Goal: Task Accomplishment & Management: Manage account settings

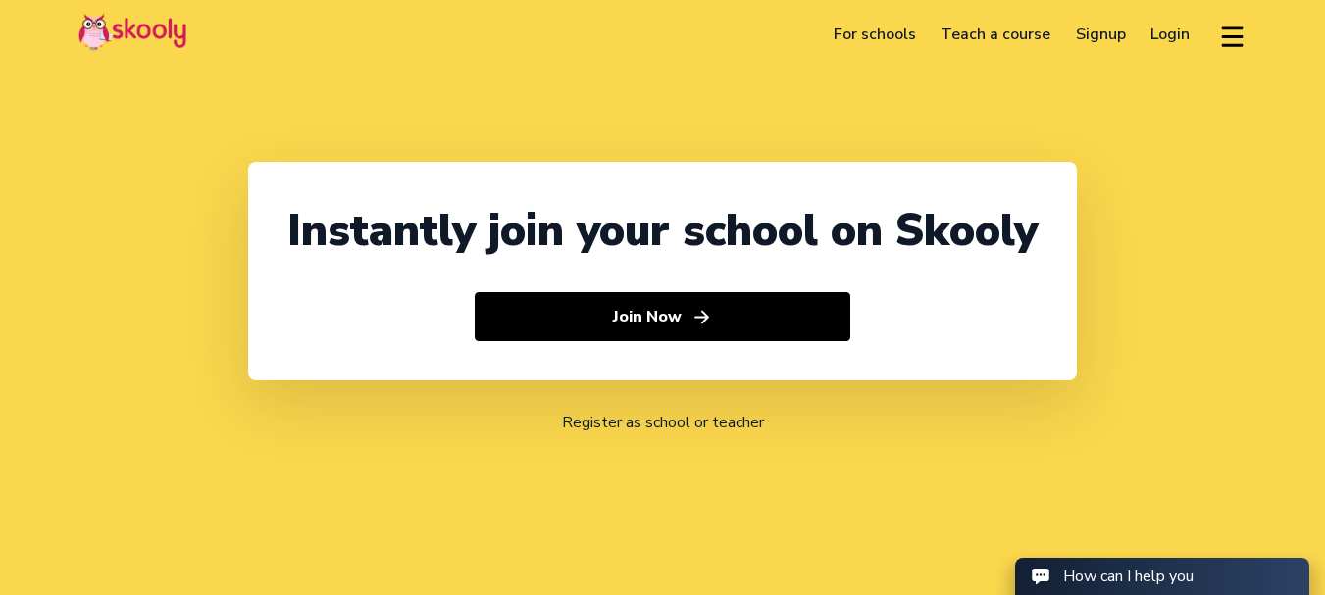
click at [1168, 42] on link "Login" at bounding box center [1171, 34] width 65 height 31
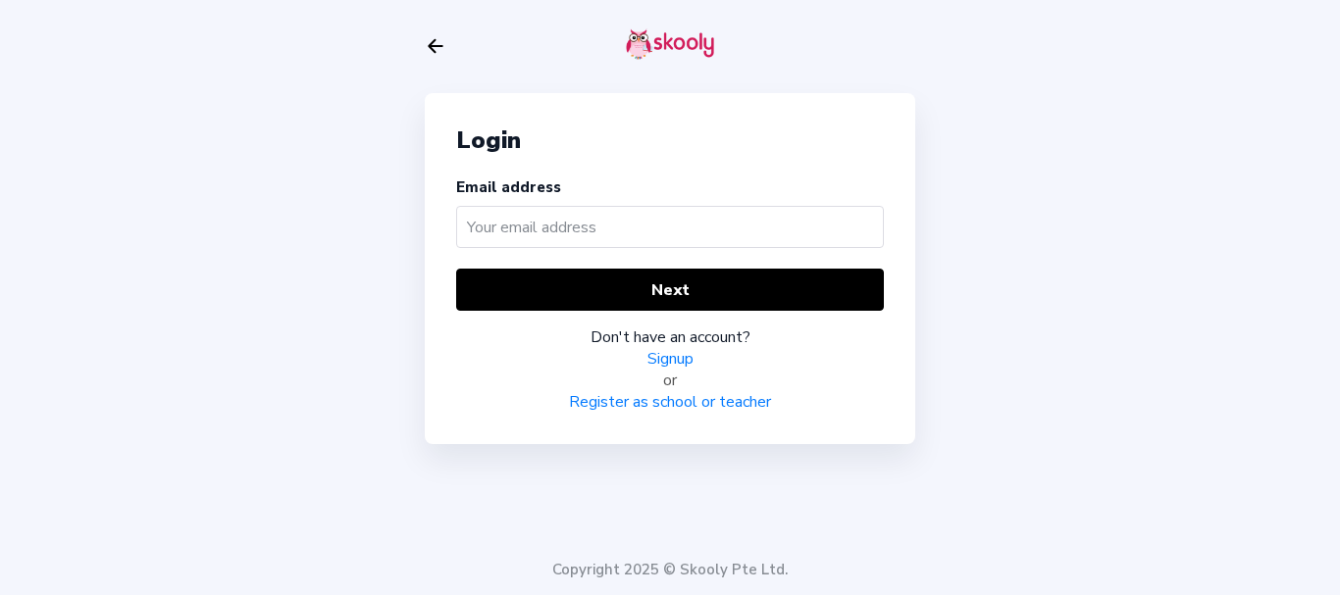
click at [678, 237] on input "text" at bounding box center [670, 227] width 428 height 42
type input "[EMAIL_ADDRESS][DOMAIN_NAME]"
click at [585, 268] on div "Login Email address [EMAIL_ADDRESS][DOMAIN_NAME] Next Don't have an account? Si…" at bounding box center [670, 268] width 490 height 351
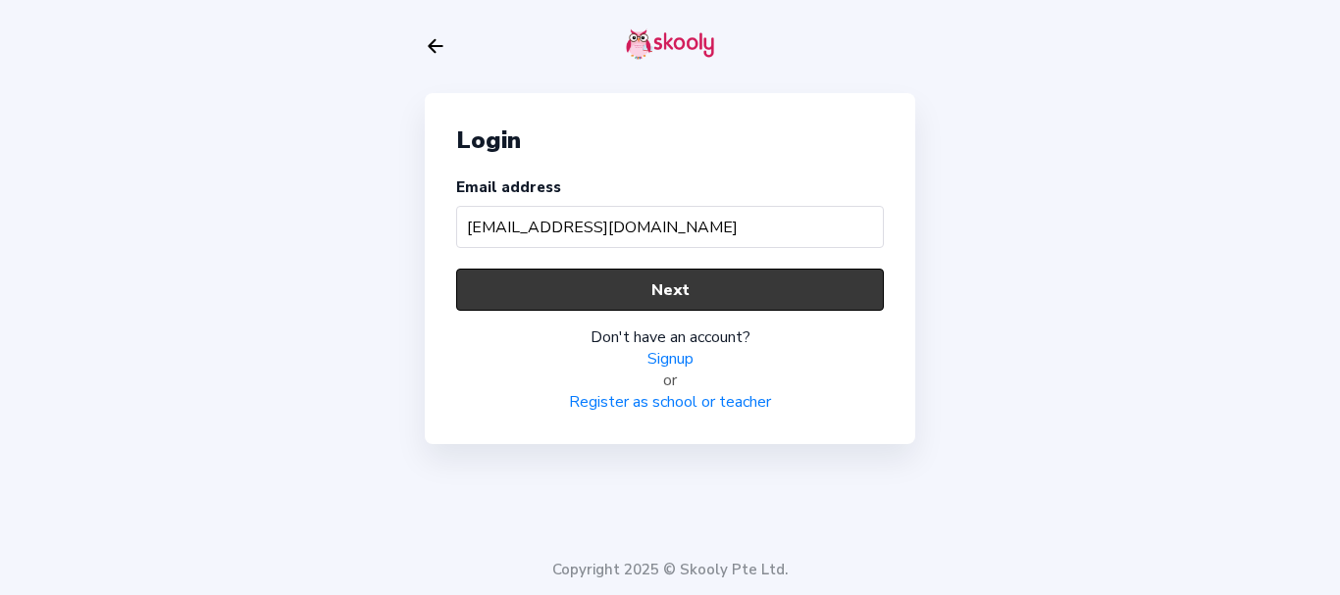
click at [580, 293] on button "Next" at bounding box center [670, 290] width 428 height 42
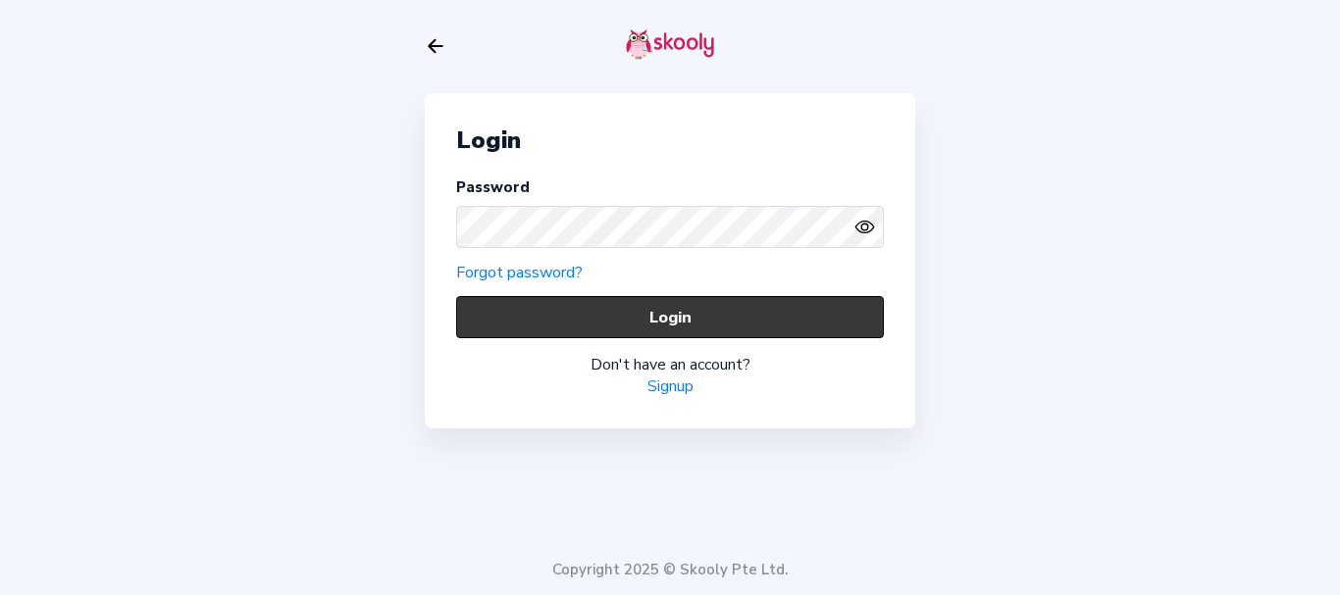
click at [539, 312] on button "Login" at bounding box center [670, 317] width 428 height 42
